Goal: Task Accomplishment & Management: Manage account settings

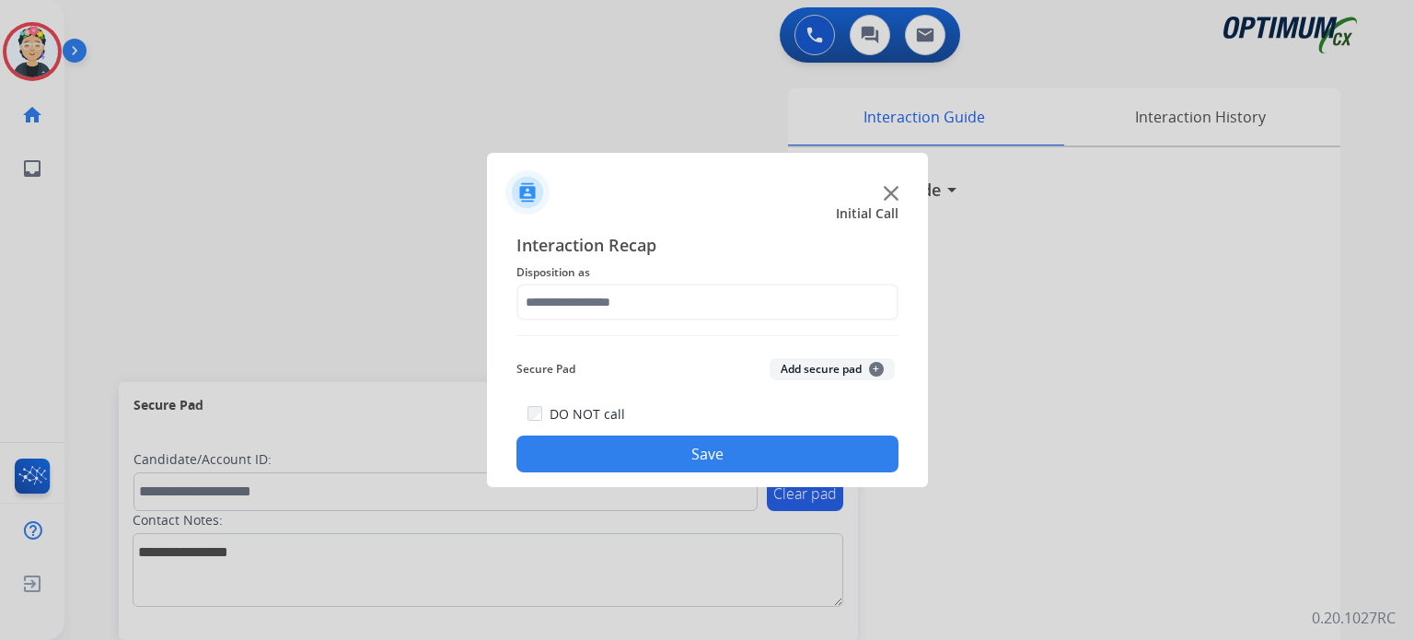
click at [884, 198] on img at bounding box center [891, 193] width 15 height 15
click at [885, 194] on img at bounding box center [891, 193] width 15 height 15
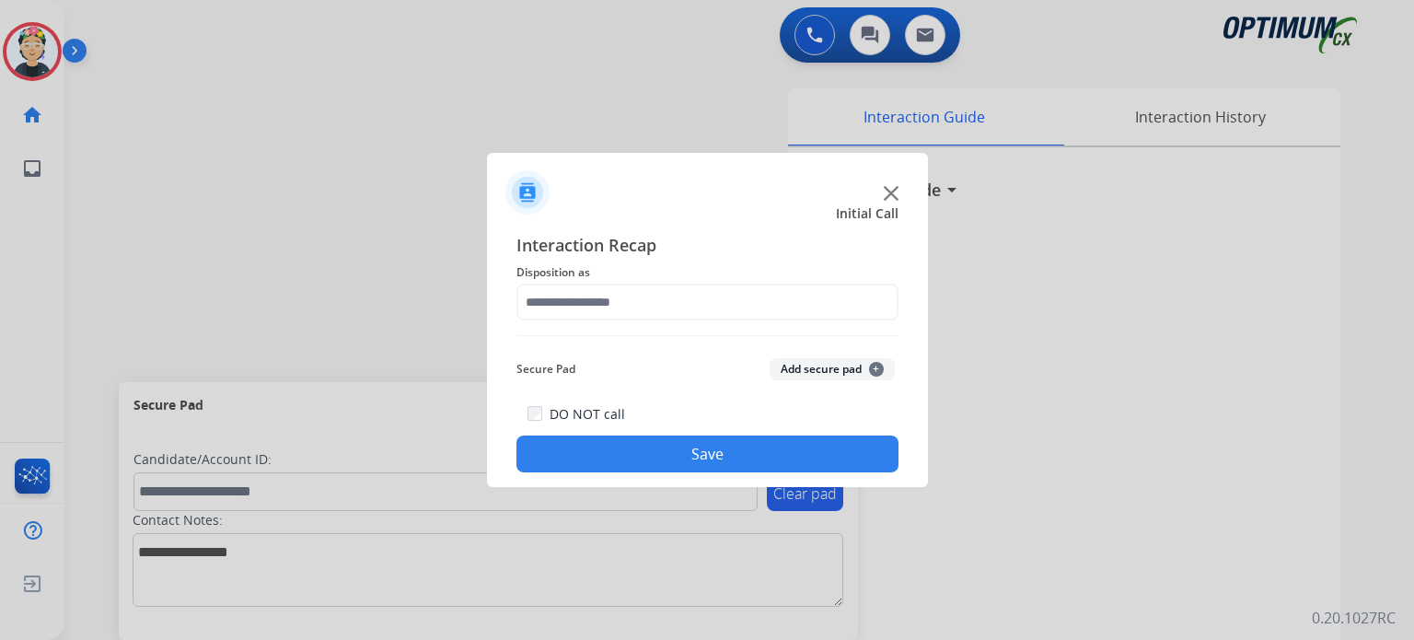
click at [893, 193] on img at bounding box center [891, 193] width 15 height 15
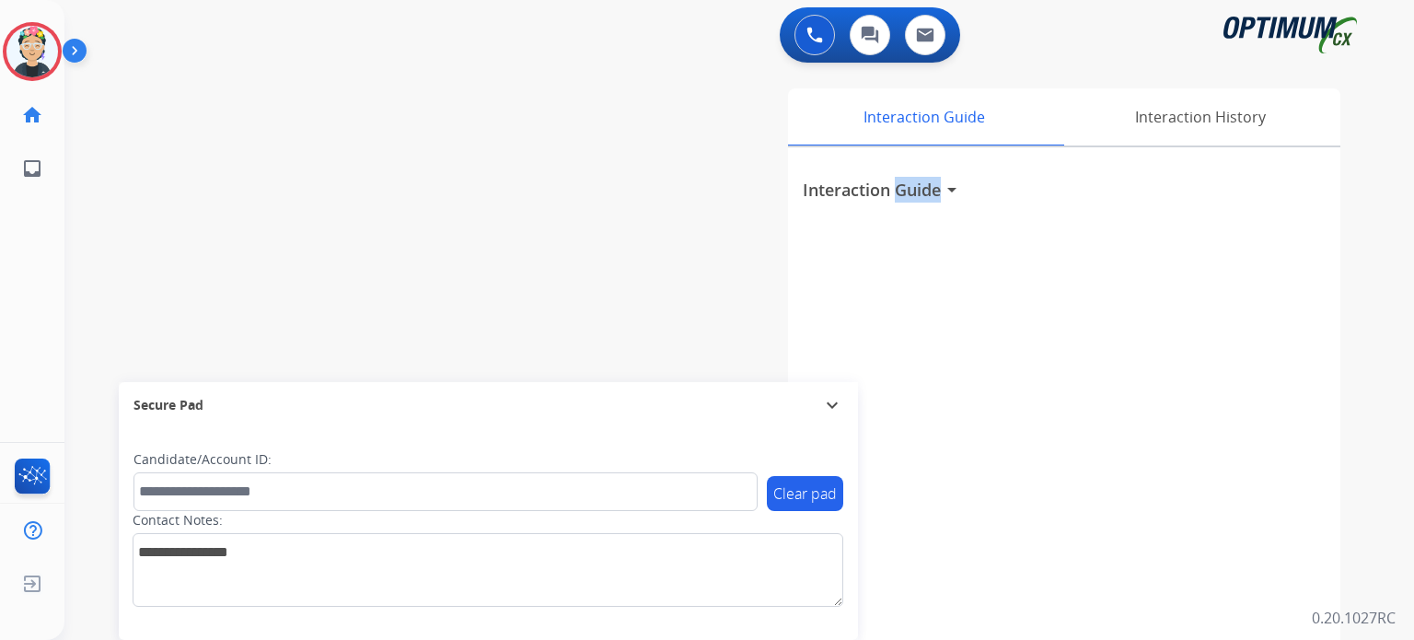
click at [893, 193] on h3 "Interaction Guide" at bounding box center [872, 190] width 138 height 26
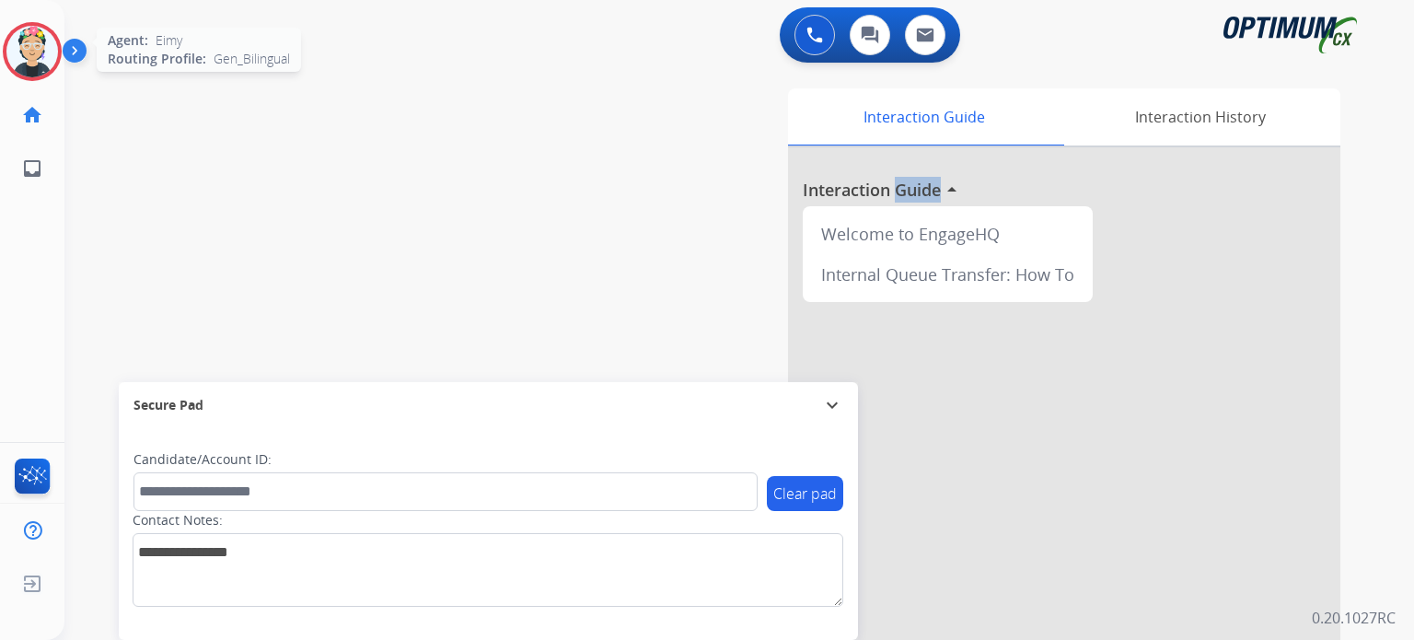
click at [29, 46] on img at bounding box center [32, 52] width 52 height 52
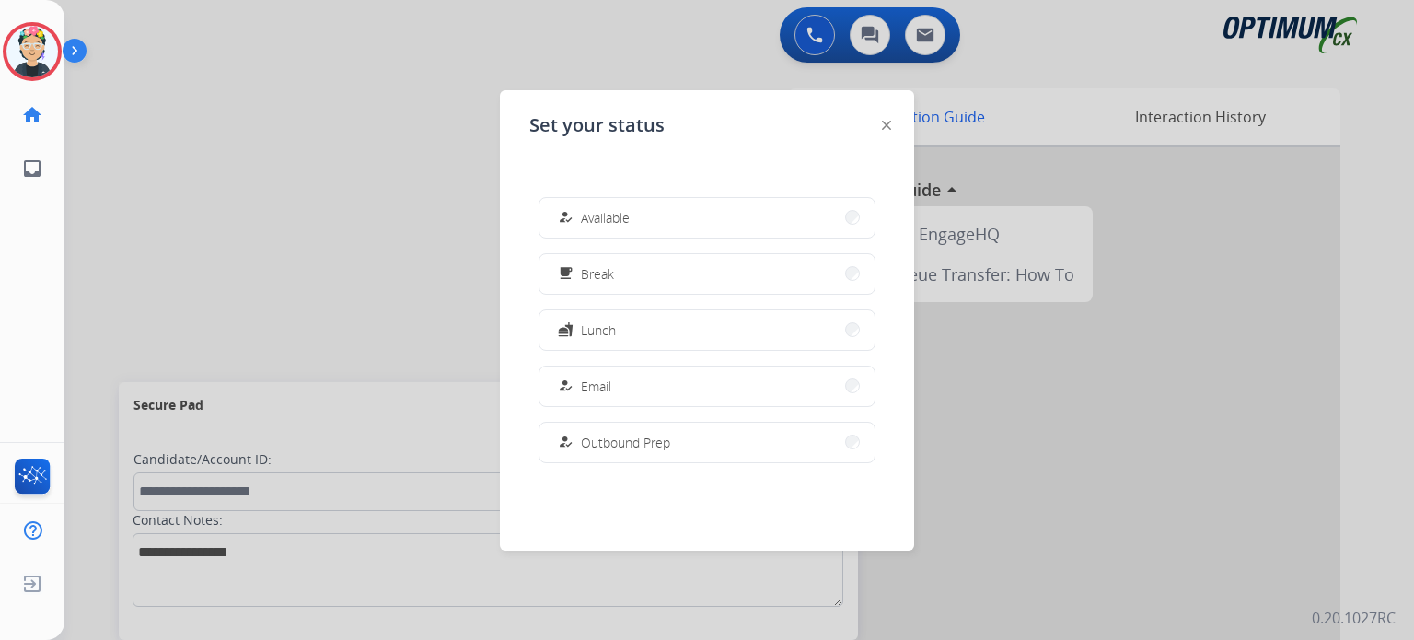
click at [718, 353] on div "how_to_reg Available free_breakfast Break fastfood Lunch how_to_reg Email how_t…" at bounding box center [706, 329] width 355 height 295
click at [692, 328] on button "fastfood Lunch" at bounding box center [707, 330] width 335 height 40
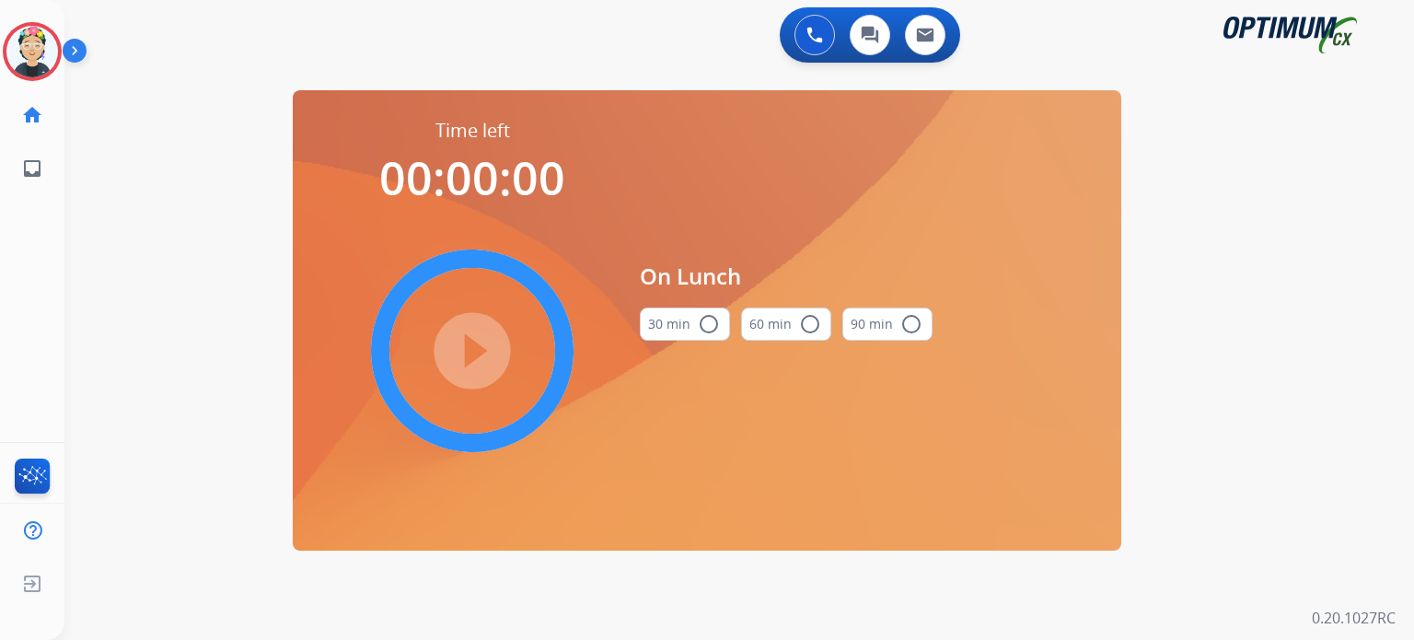
click at [682, 326] on button "30 min radio_button_unchecked" at bounding box center [685, 323] width 90 height 33
click at [475, 347] on mat-icon "play_circle_filled" at bounding box center [472, 351] width 22 height 22
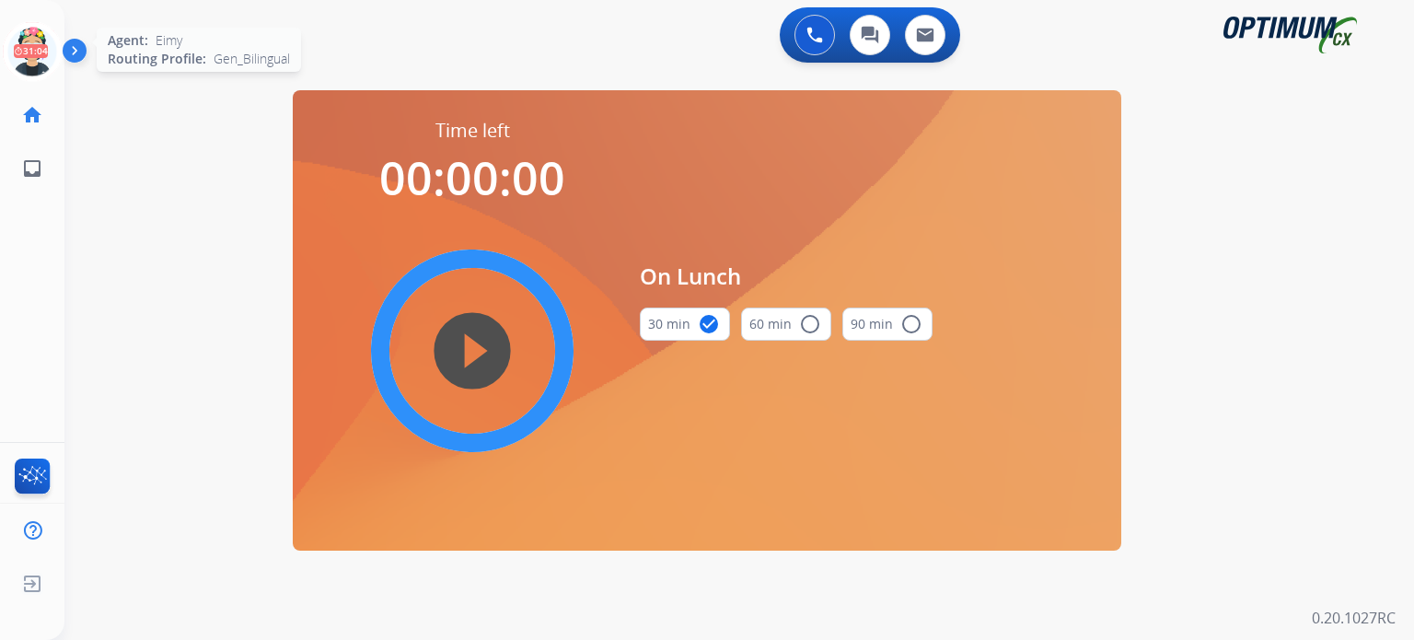
click at [26, 71] on icon at bounding box center [33, 52] width 60 height 60
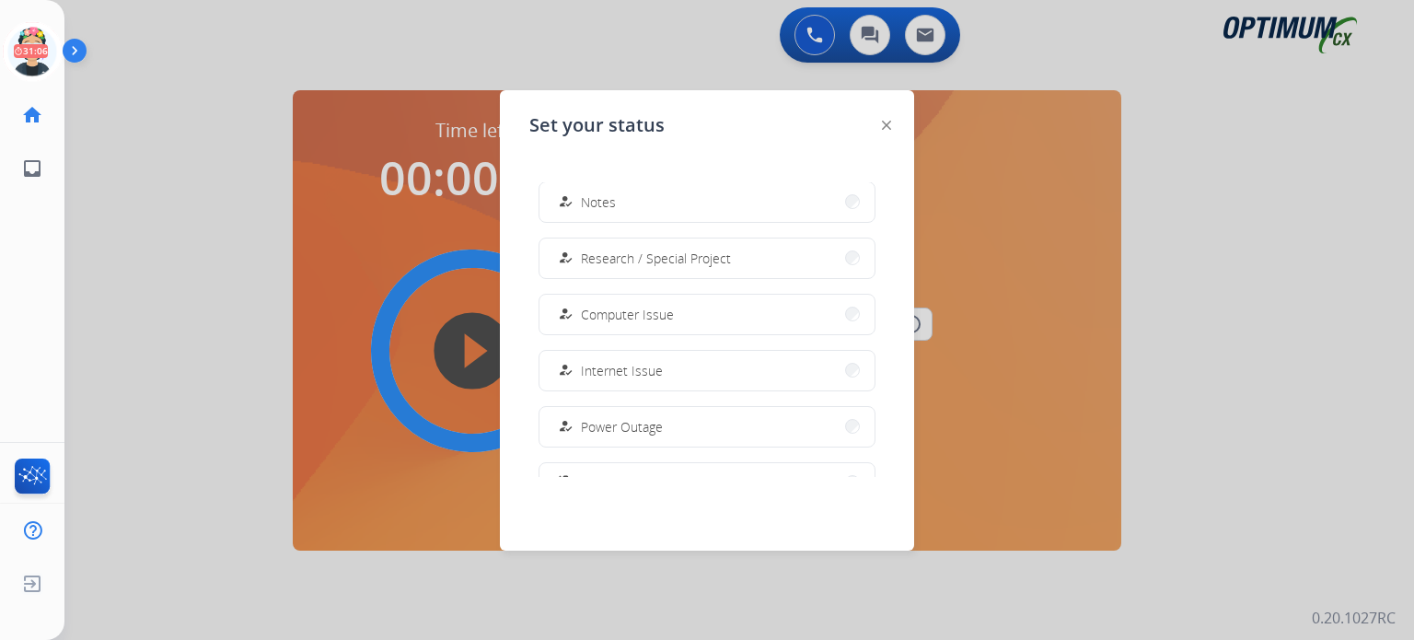
scroll to position [366, 0]
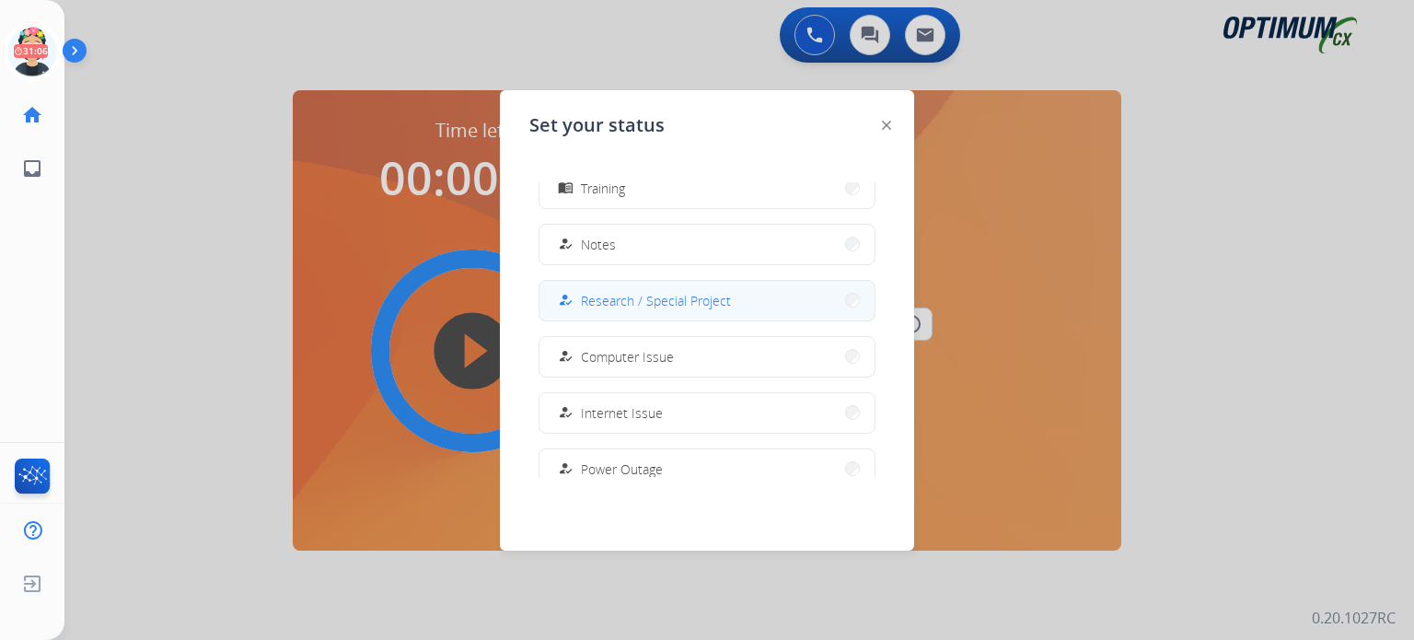
click at [656, 301] on span "Research / Special Project" at bounding box center [656, 300] width 150 height 19
